Goal: Transaction & Acquisition: Download file/media

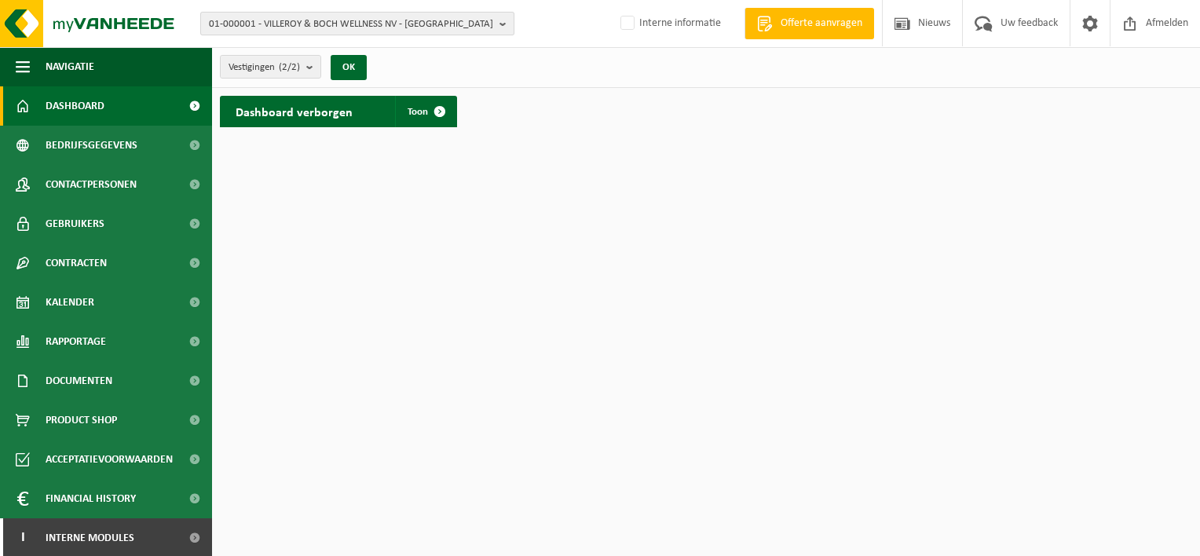
click at [327, 30] on span "01-000001 - VILLEROY & BOCH WELLNESS NV - ROESELARE" at bounding box center [351, 25] width 284 height 24
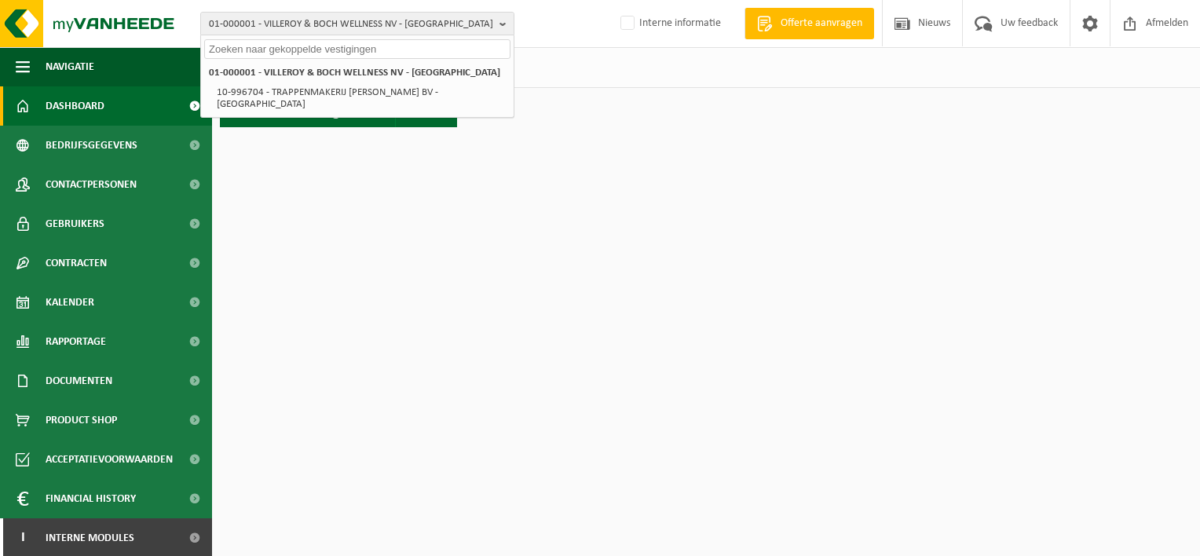
click at [310, 50] on input "text" at bounding box center [357, 49] width 306 height 20
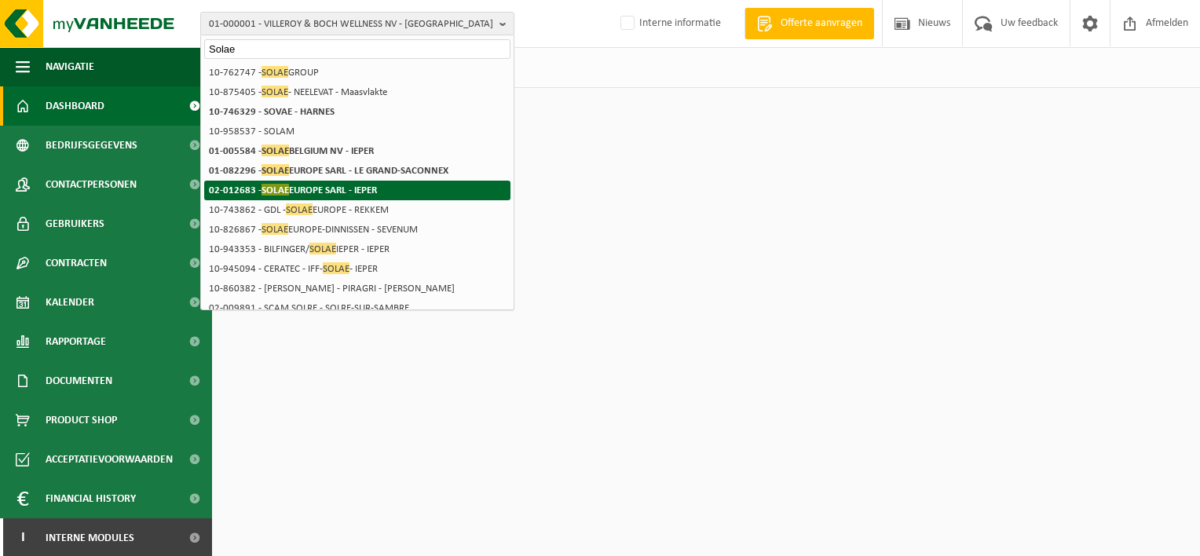
type input "Solae"
click at [322, 190] on strong "02-012683 - SOLAE EUROPE SARL - IEPER" at bounding box center [293, 190] width 168 height 12
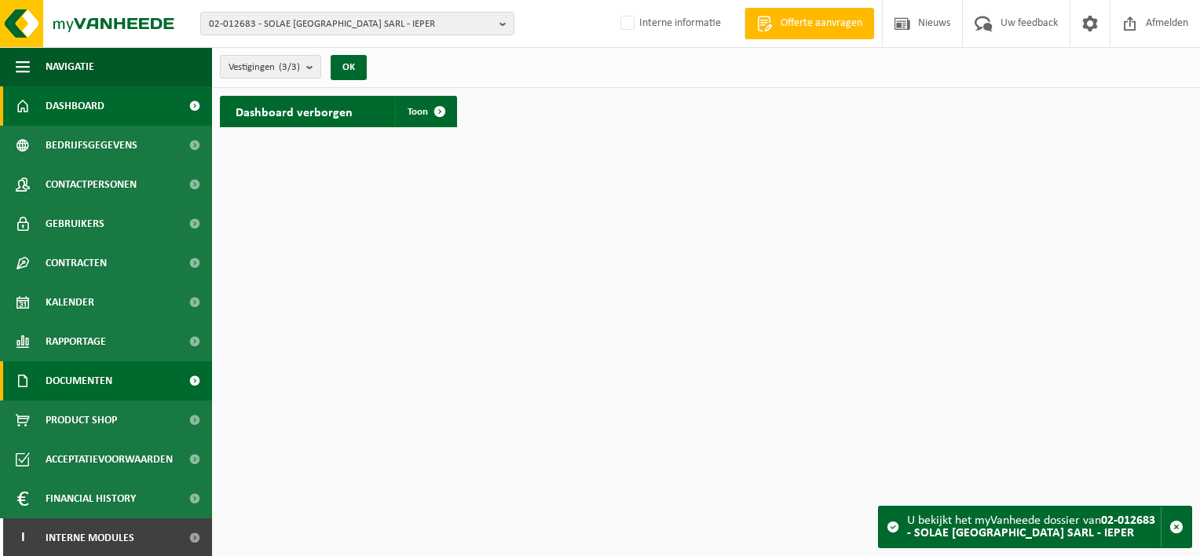
click at [75, 381] on span "Documenten" at bounding box center [79, 380] width 67 height 39
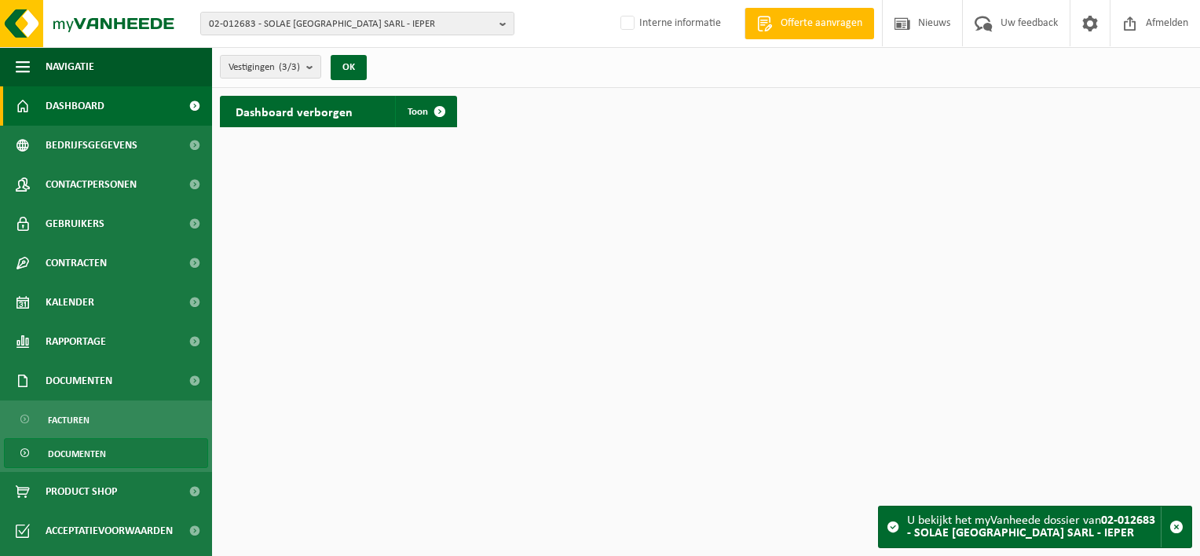
click at [69, 459] on span "Documenten" at bounding box center [77, 454] width 58 height 30
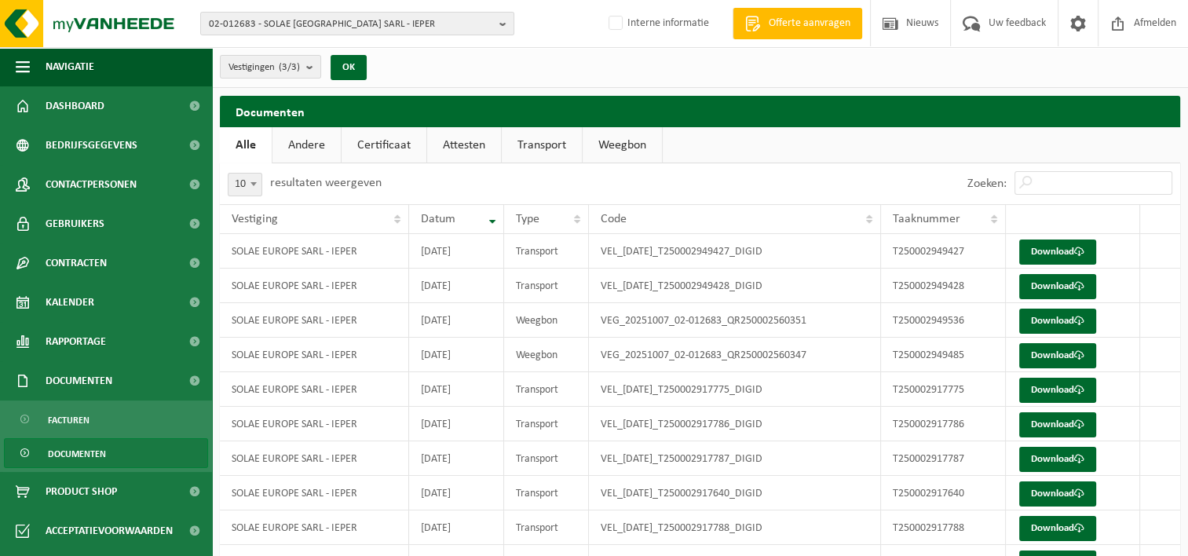
click at [459, 146] on link "Attesten" at bounding box center [464, 145] width 74 height 36
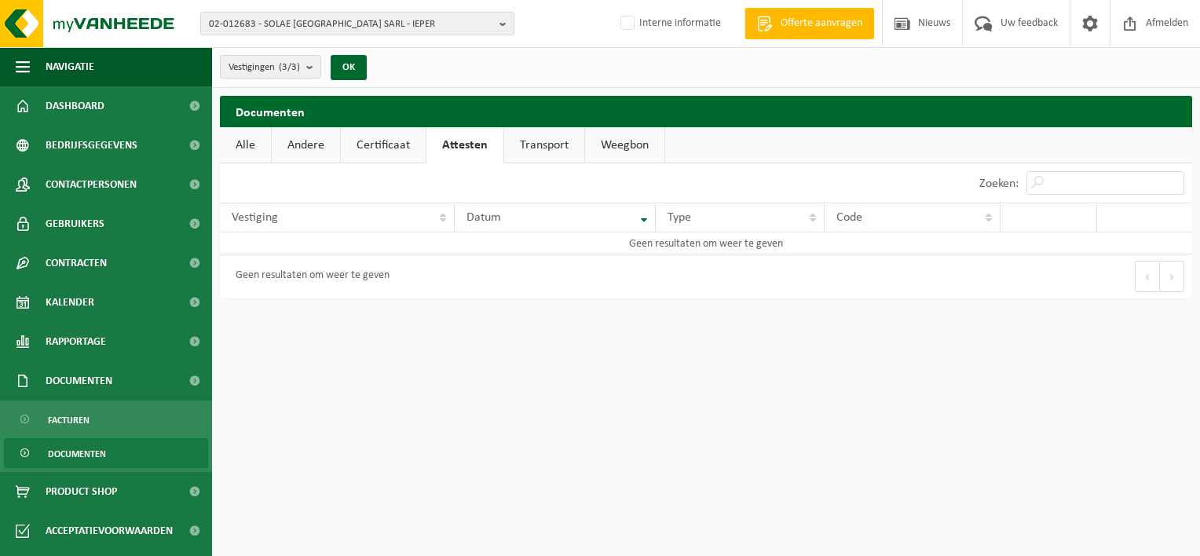
click at [380, 145] on link "Certificaat" at bounding box center [383, 145] width 85 height 36
click at [273, 28] on span "02-012683 - SOLAE [GEOGRAPHIC_DATA] SARL - IEPER" at bounding box center [351, 25] width 284 height 24
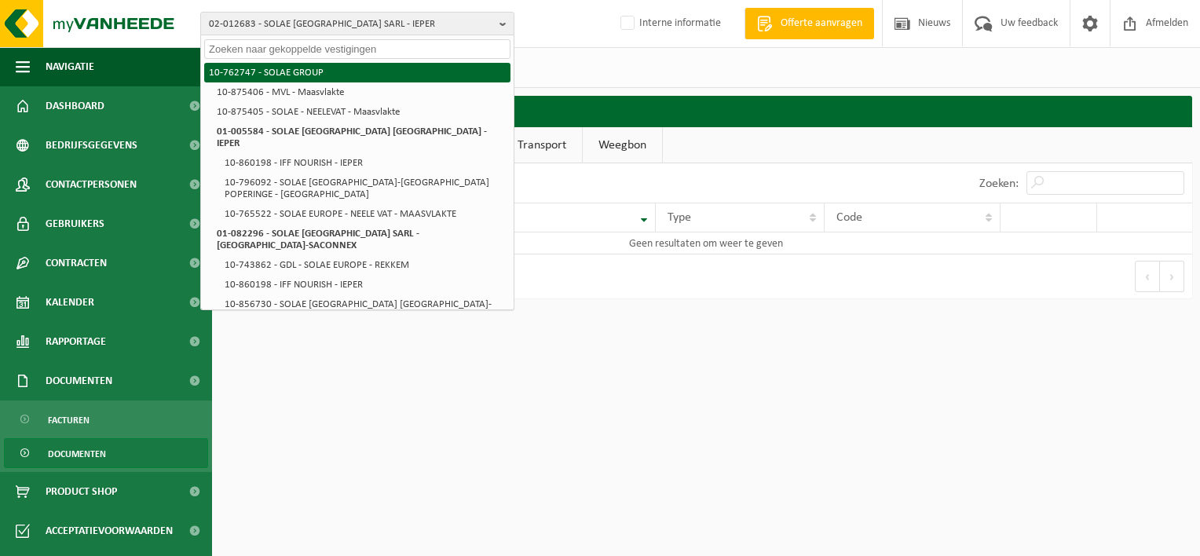
click at [286, 72] on li "10-762747 - SOLAE GROUP" at bounding box center [357, 73] width 306 height 20
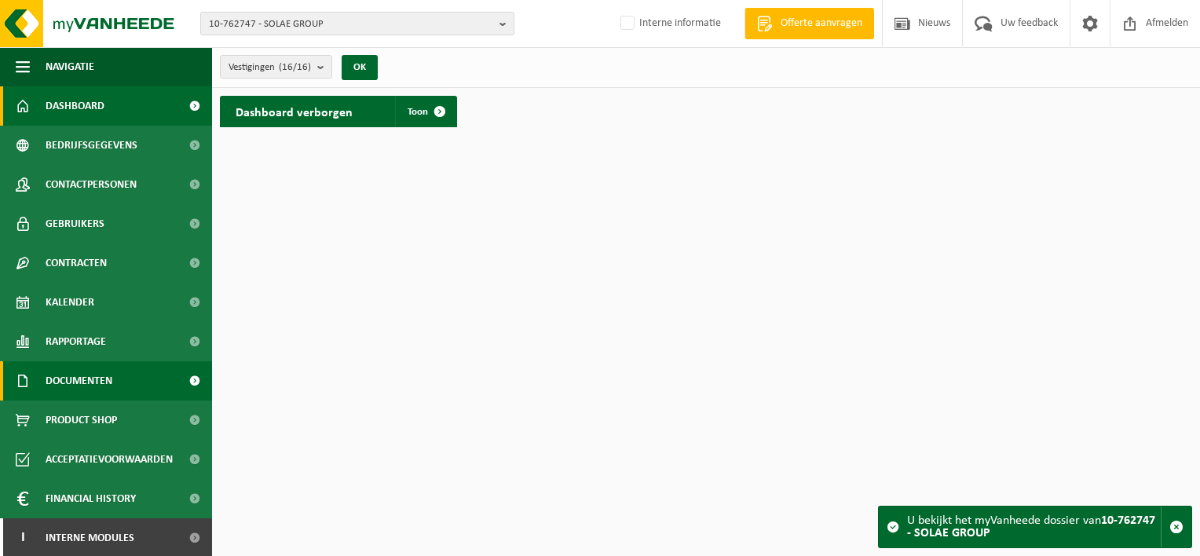
click at [69, 380] on span "Documenten" at bounding box center [79, 380] width 67 height 39
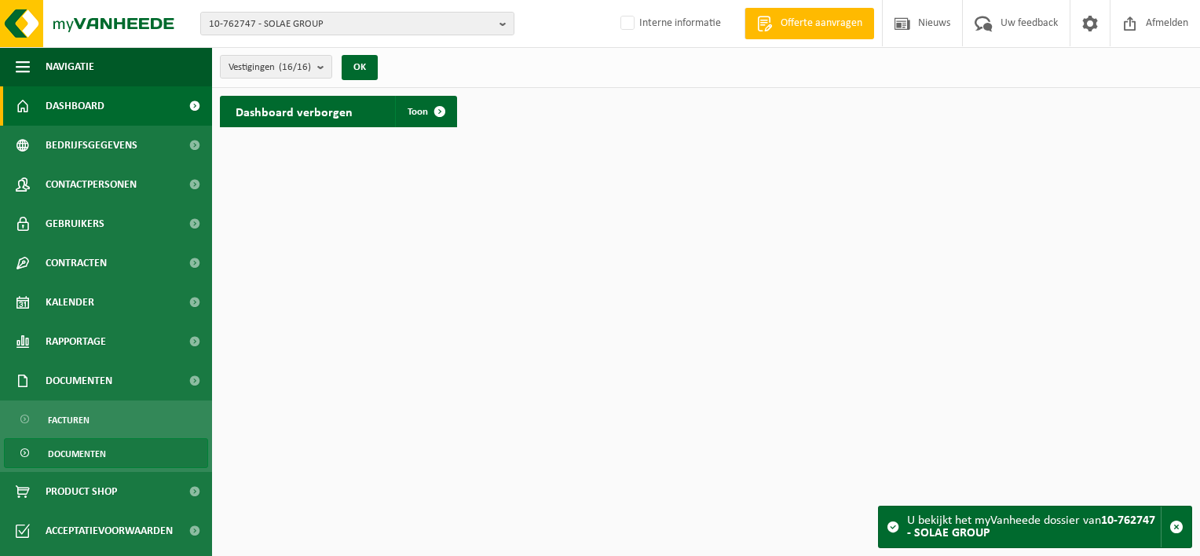
click at [79, 456] on span "Documenten" at bounding box center [77, 454] width 58 height 30
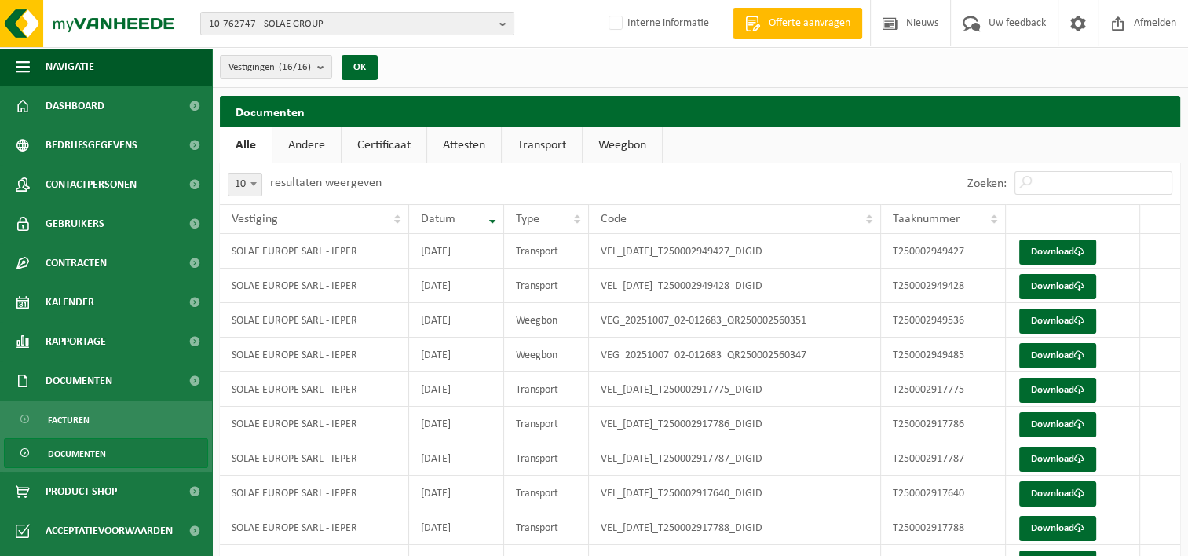
click at [468, 148] on link "Attesten" at bounding box center [464, 145] width 74 height 36
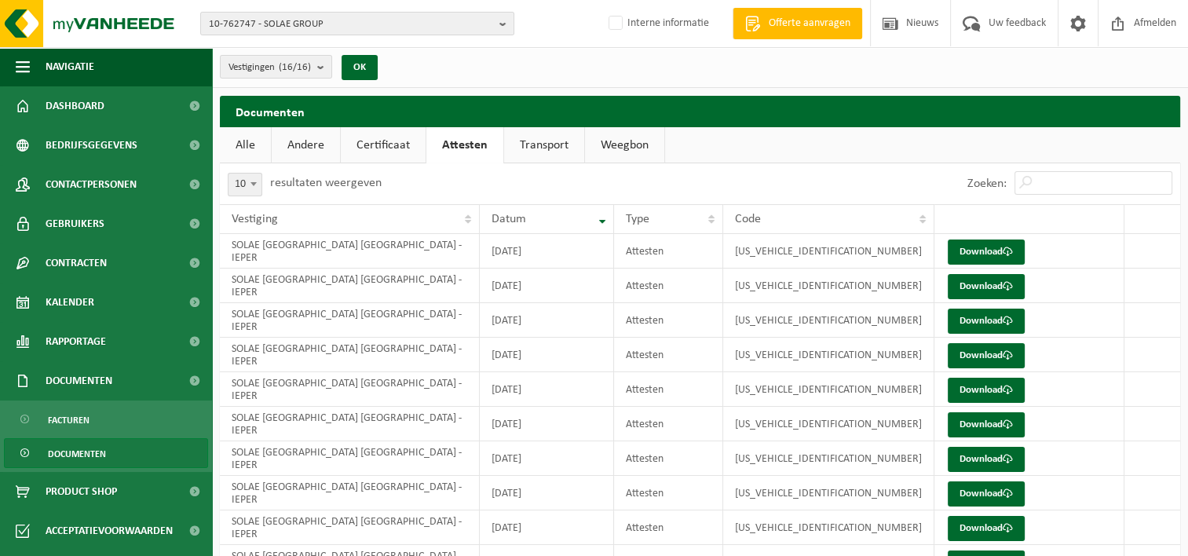
click at [373, 150] on link "Certificaat" at bounding box center [383, 145] width 85 height 36
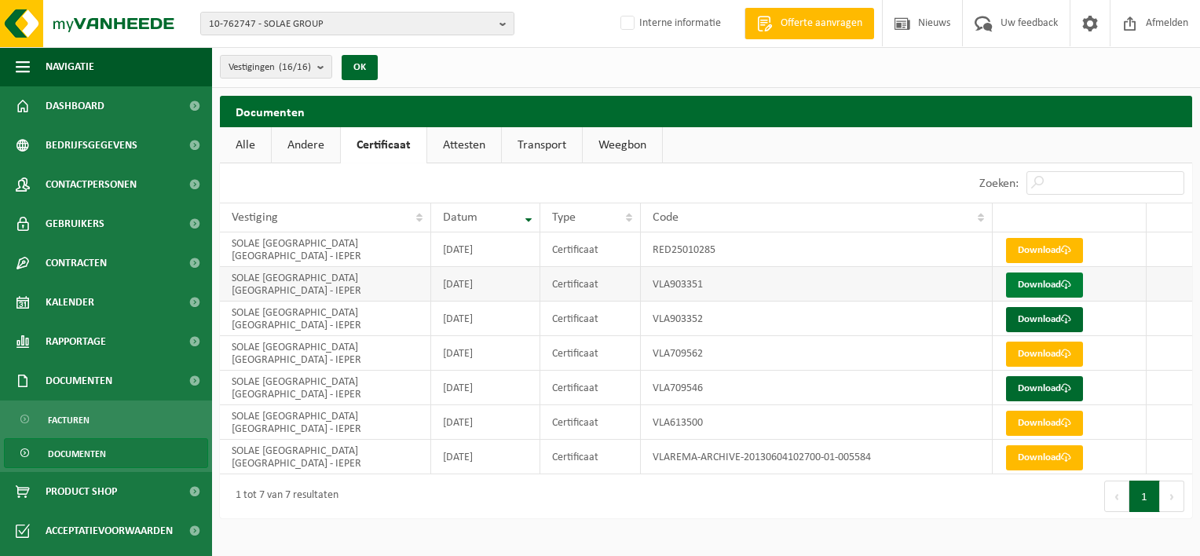
click at [1034, 283] on link "Download" at bounding box center [1044, 285] width 77 height 25
